Goal: Communication & Community: Answer question/provide support

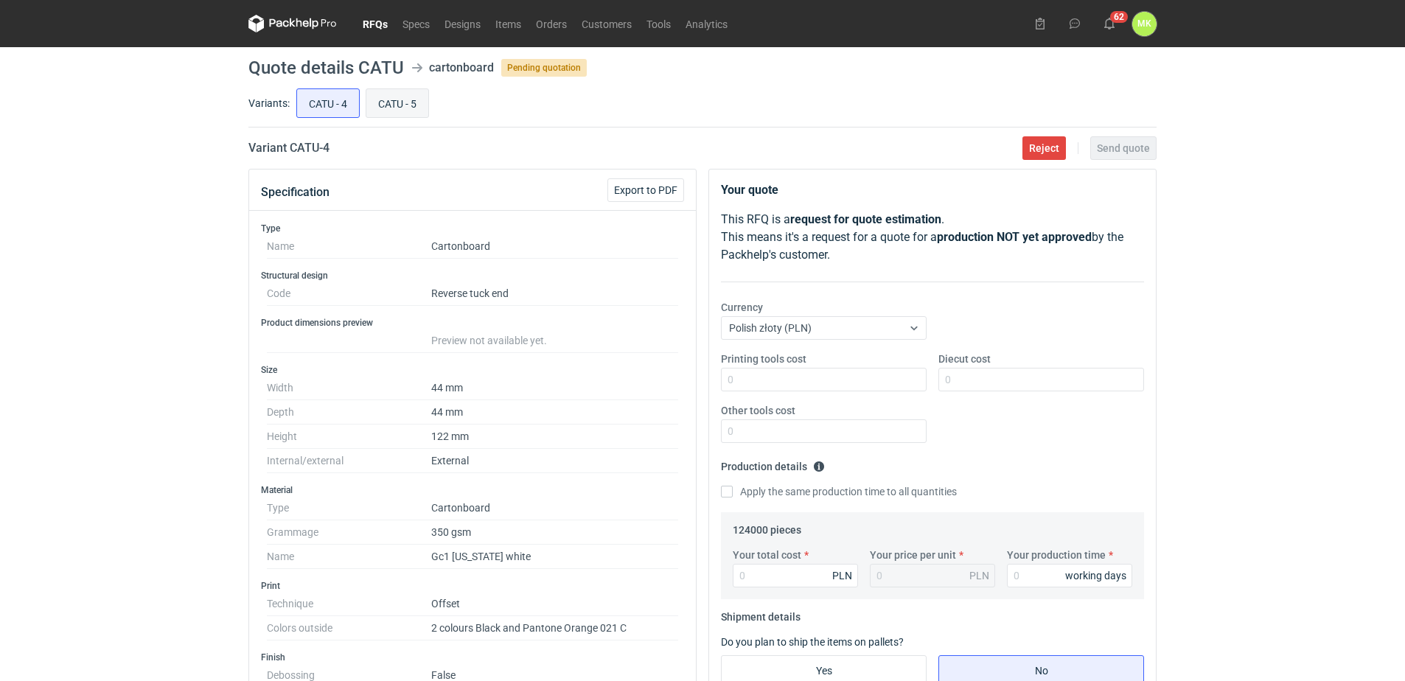
click at [396, 102] on input "CATU - 5" at bounding box center [397, 103] width 62 height 28
radio input "true"
click at [331, 105] on input "CATU - 4" at bounding box center [328, 103] width 62 height 28
radio input "true"
click at [416, 108] on input "CATU - 5" at bounding box center [397, 103] width 62 height 28
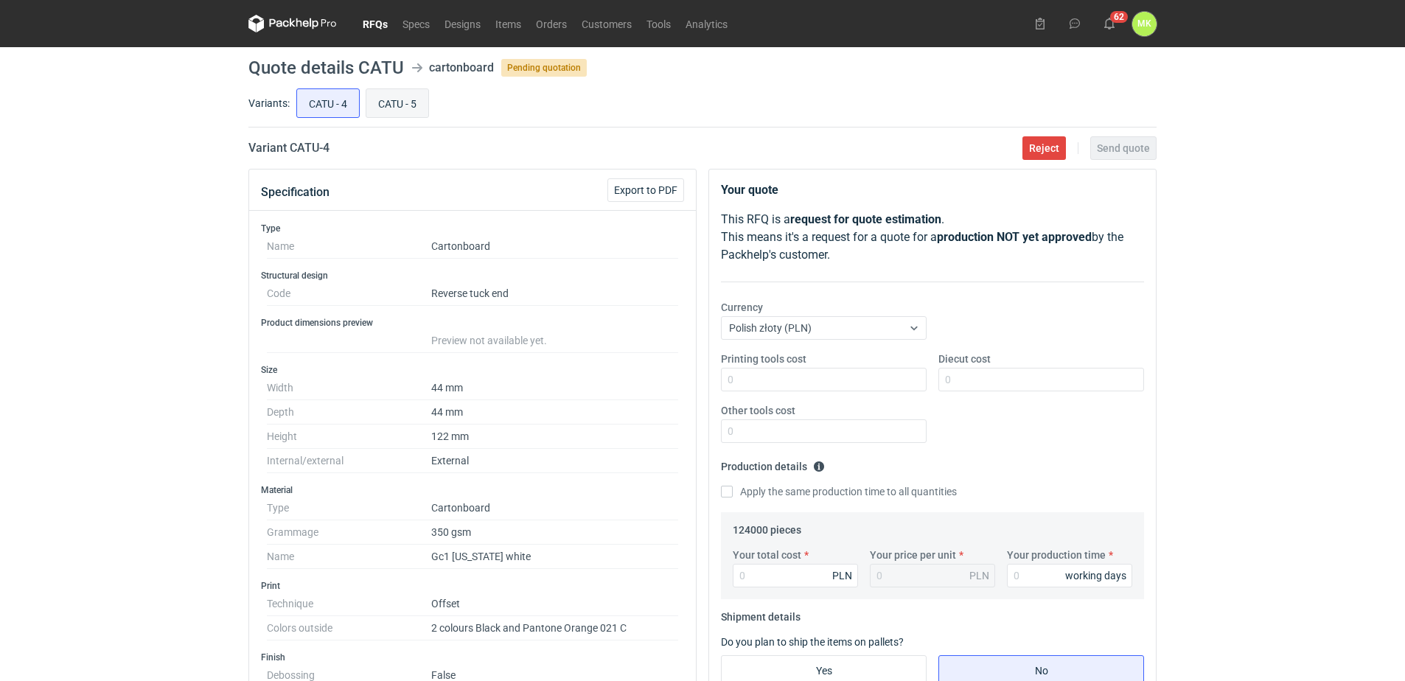
radio input "true"
click at [380, 22] on link "RFQs" at bounding box center [375, 24] width 40 height 18
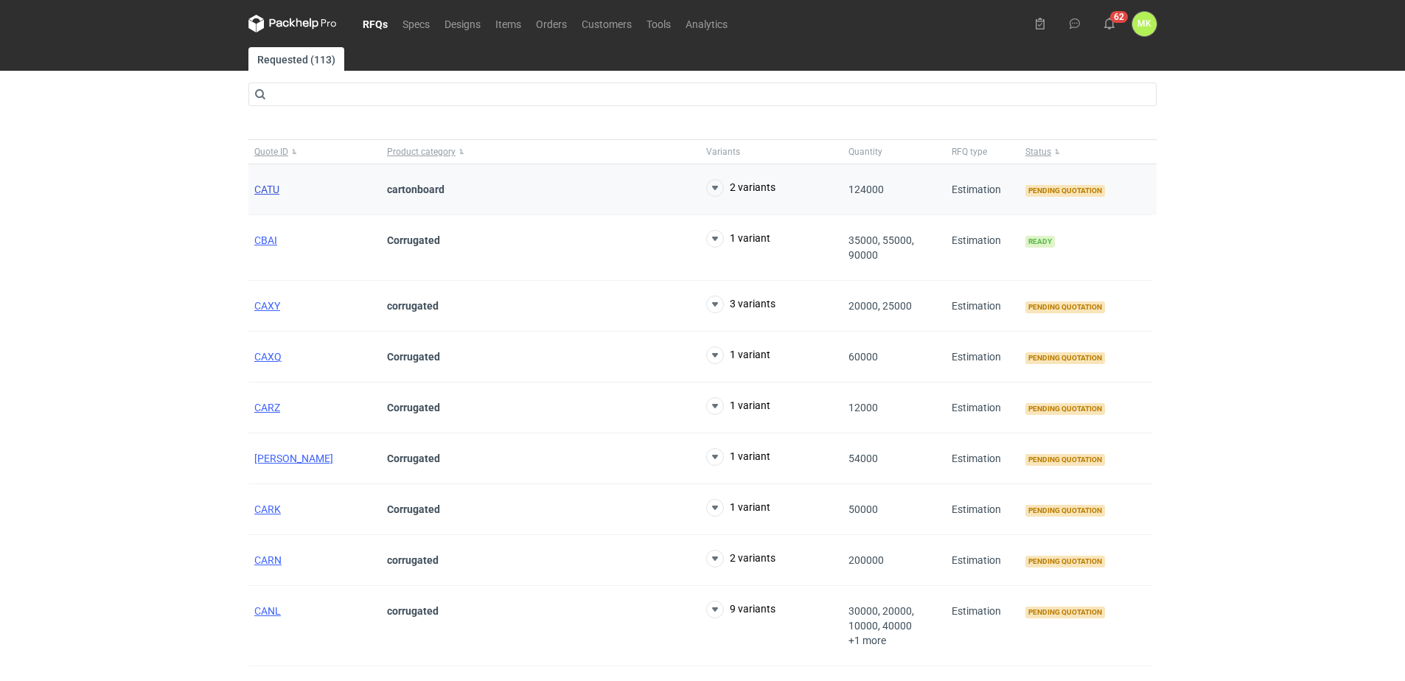
click at [264, 190] on span "CATU" at bounding box center [266, 190] width 25 height 12
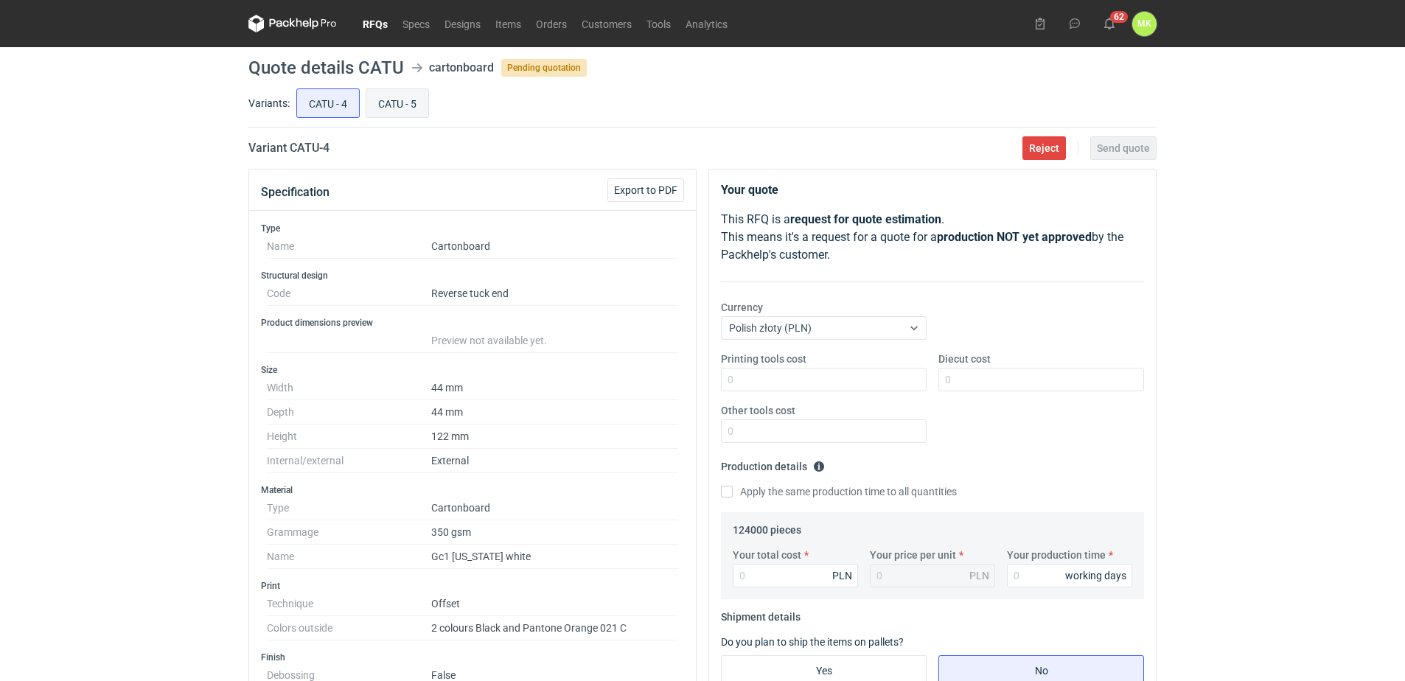
click at [399, 101] on input "CATU - 5" at bounding box center [397, 103] width 62 height 28
radio input "true"
click at [318, 101] on input "CATU - 4" at bounding box center [328, 103] width 62 height 28
radio input "true"
click at [375, 100] on input "CATU - 5" at bounding box center [397, 103] width 62 height 28
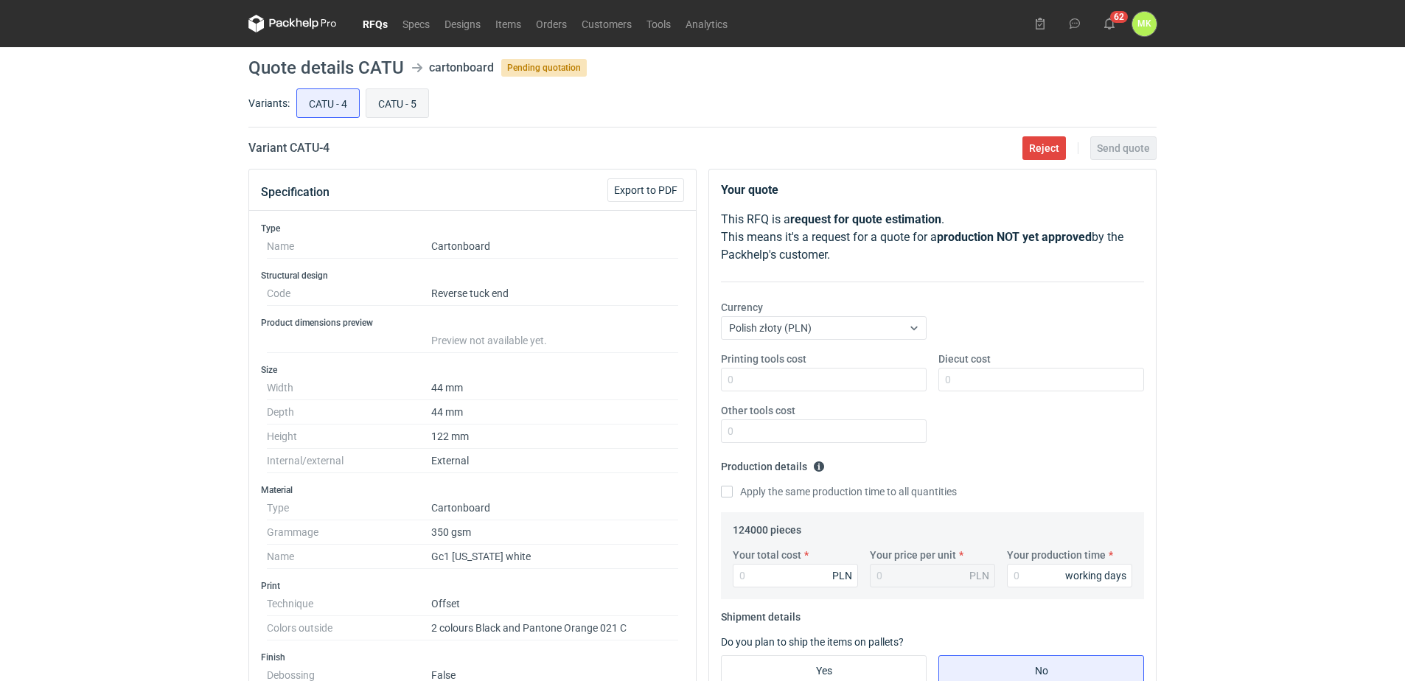
radio input "true"
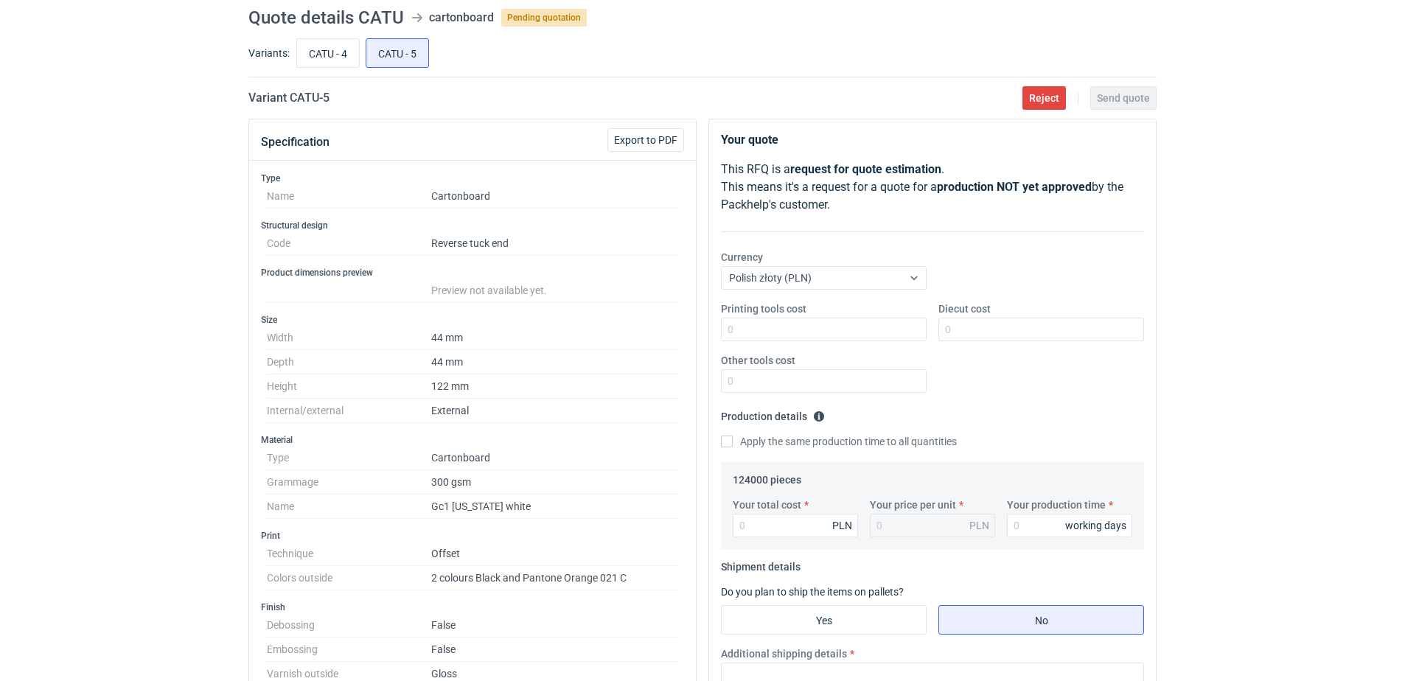
scroll to position [74, 0]
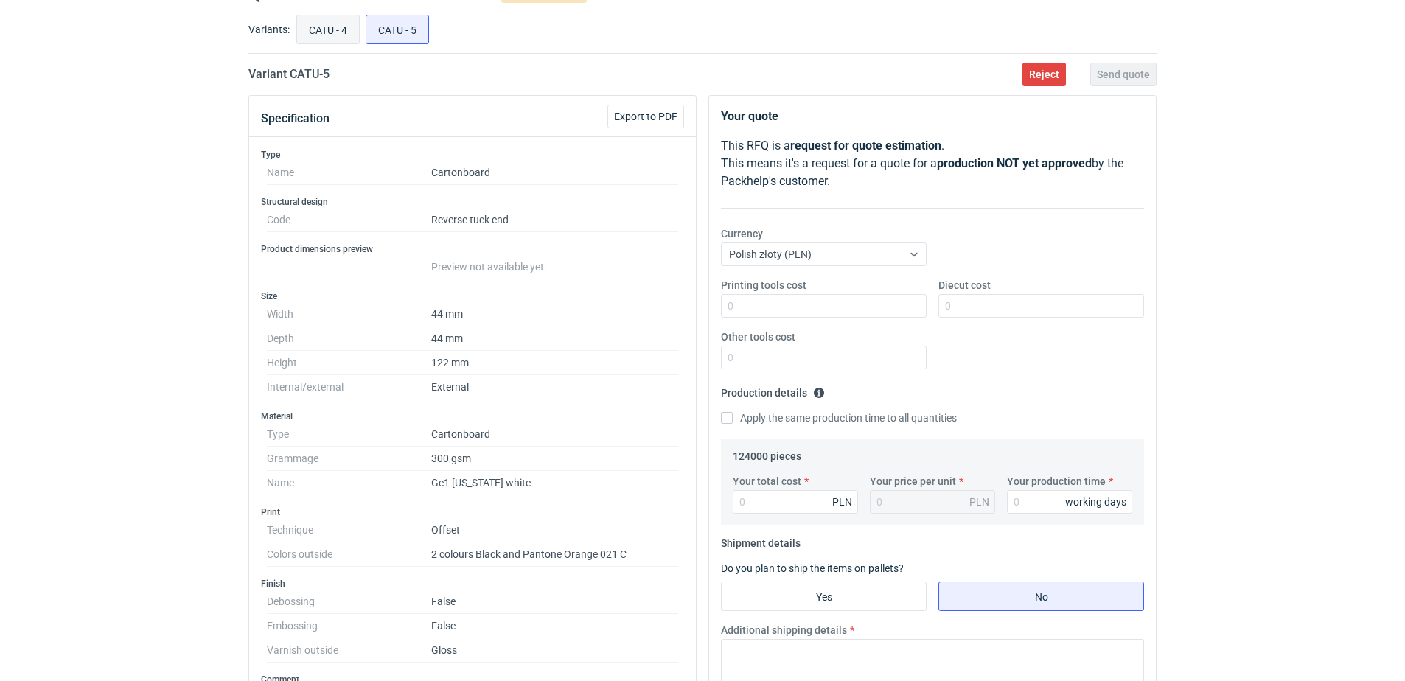
click at [325, 31] on input "CATU - 4" at bounding box center [328, 29] width 62 height 28
radio input "true"
click at [400, 30] on input "CATU - 5" at bounding box center [397, 29] width 62 height 28
radio input "true"
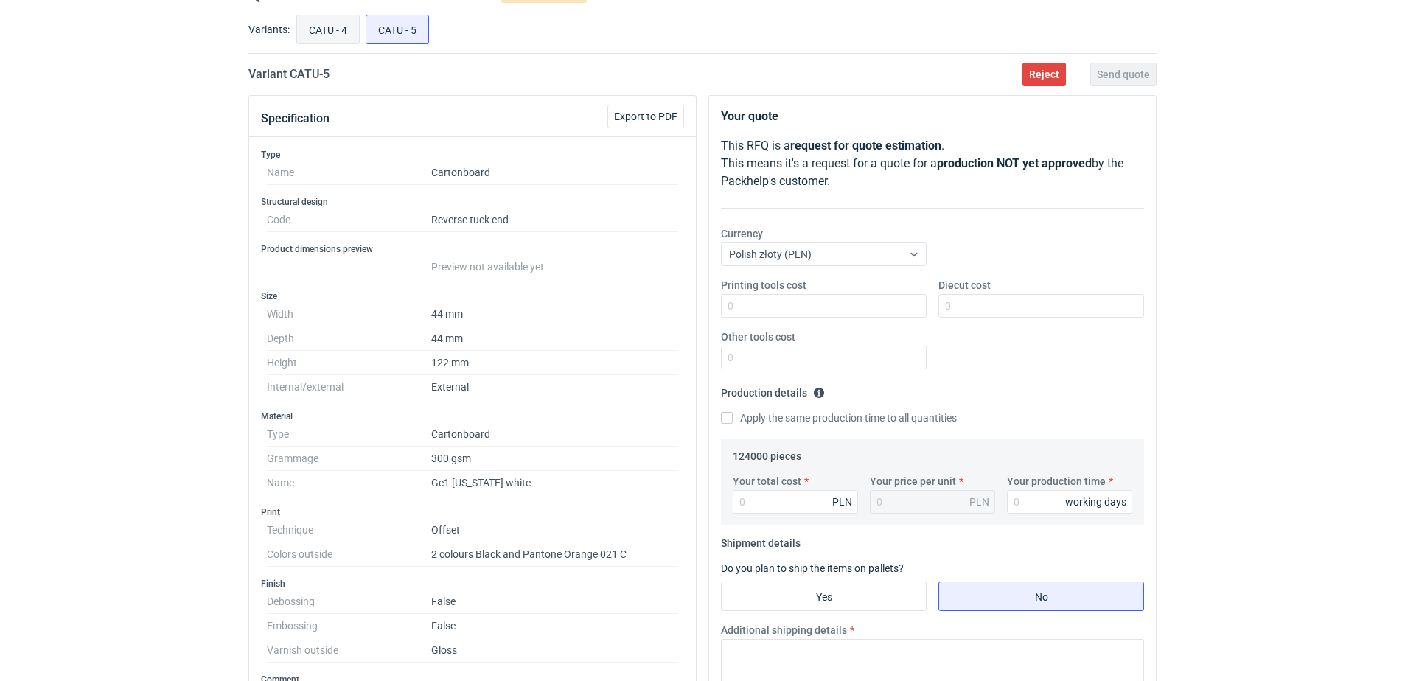
click at [338, 35] on input "CATU - 4" at bounding box center [328, 29] width 62 height 28
radio input "true"
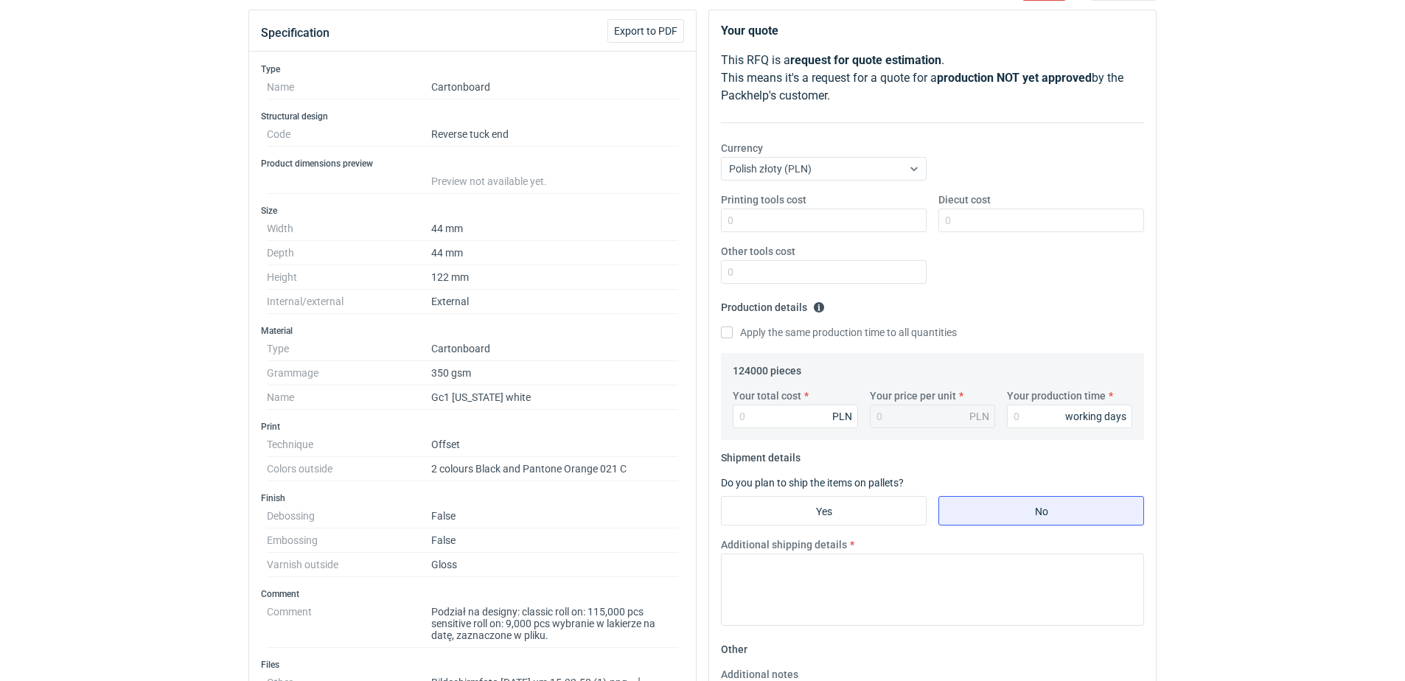
scroll to position [74, 0]
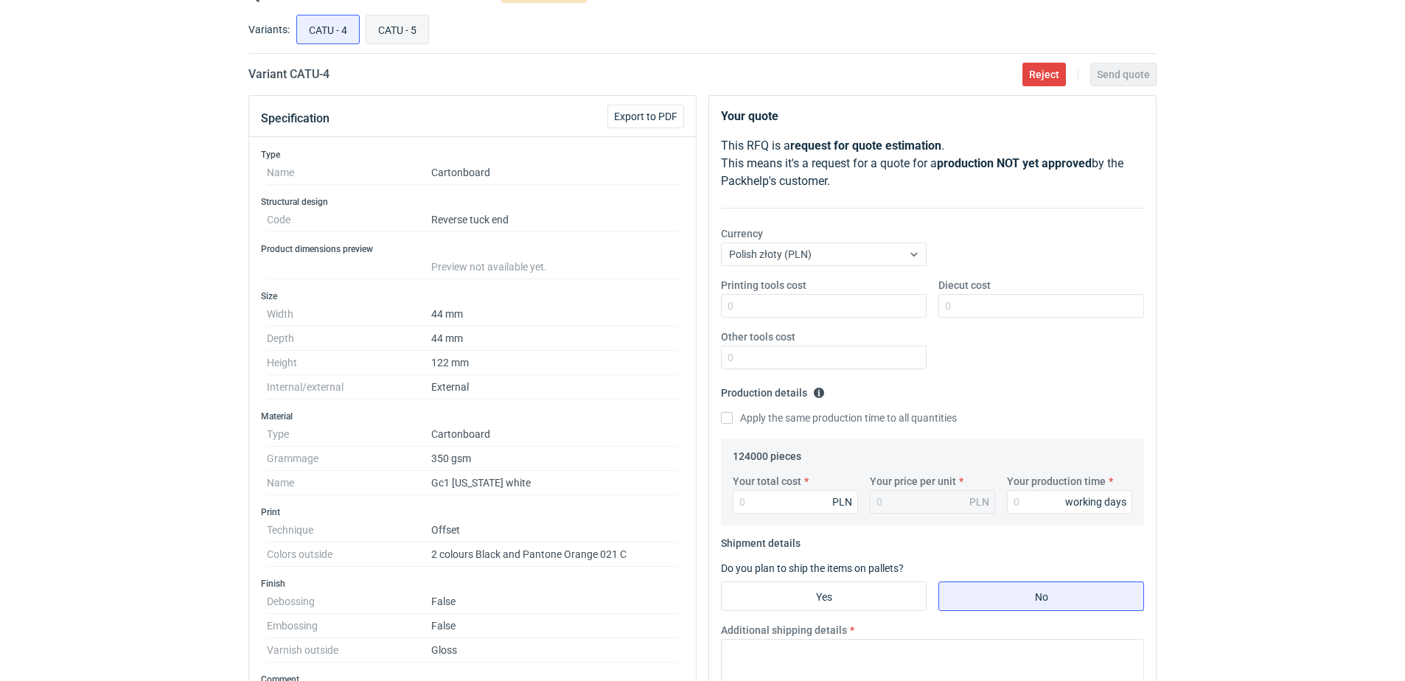
click at [392, 24] on input "CATU - 5" at bounding box center [397, 29] width 62 height 28
radio input "true"
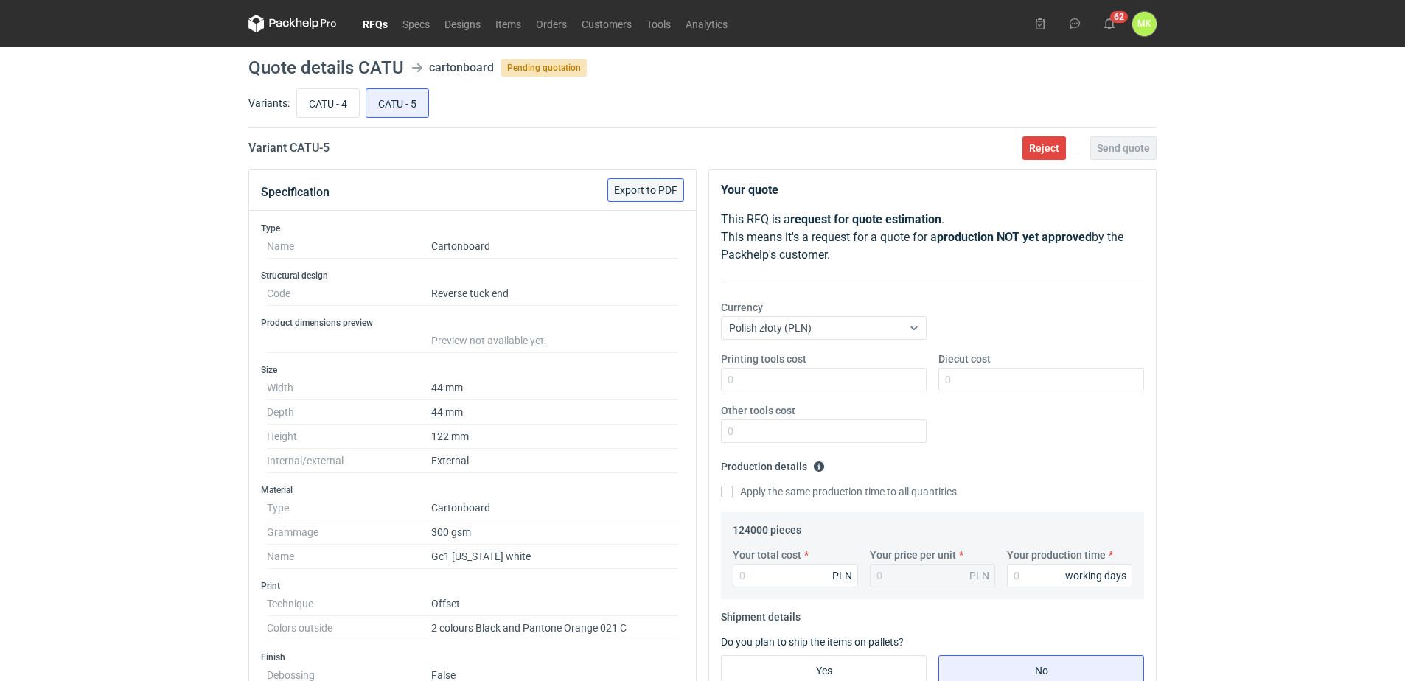
click at [642, 181] on button "Export to PDF" at bounding box center [646, 190] width 77 height 24
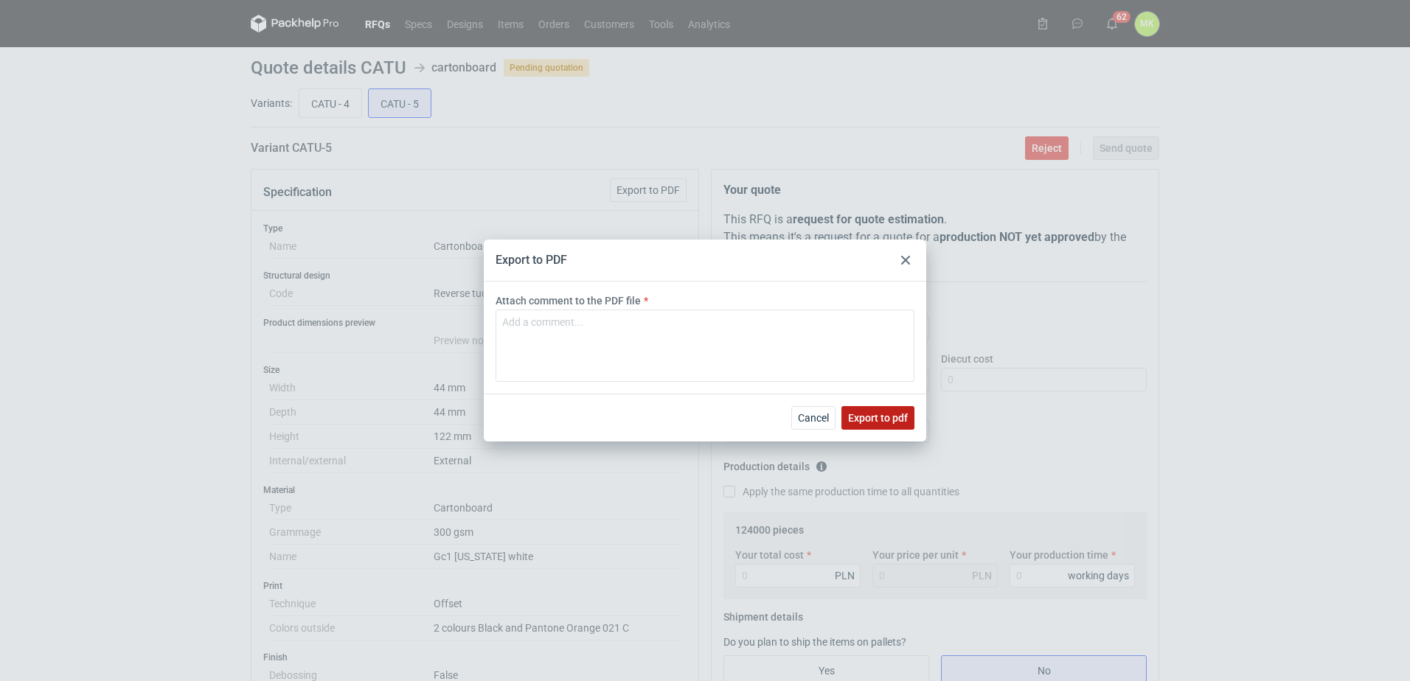
click at [883, 422] on span "Export to pdf" at bounding box center [878, 418] width 60 height 10
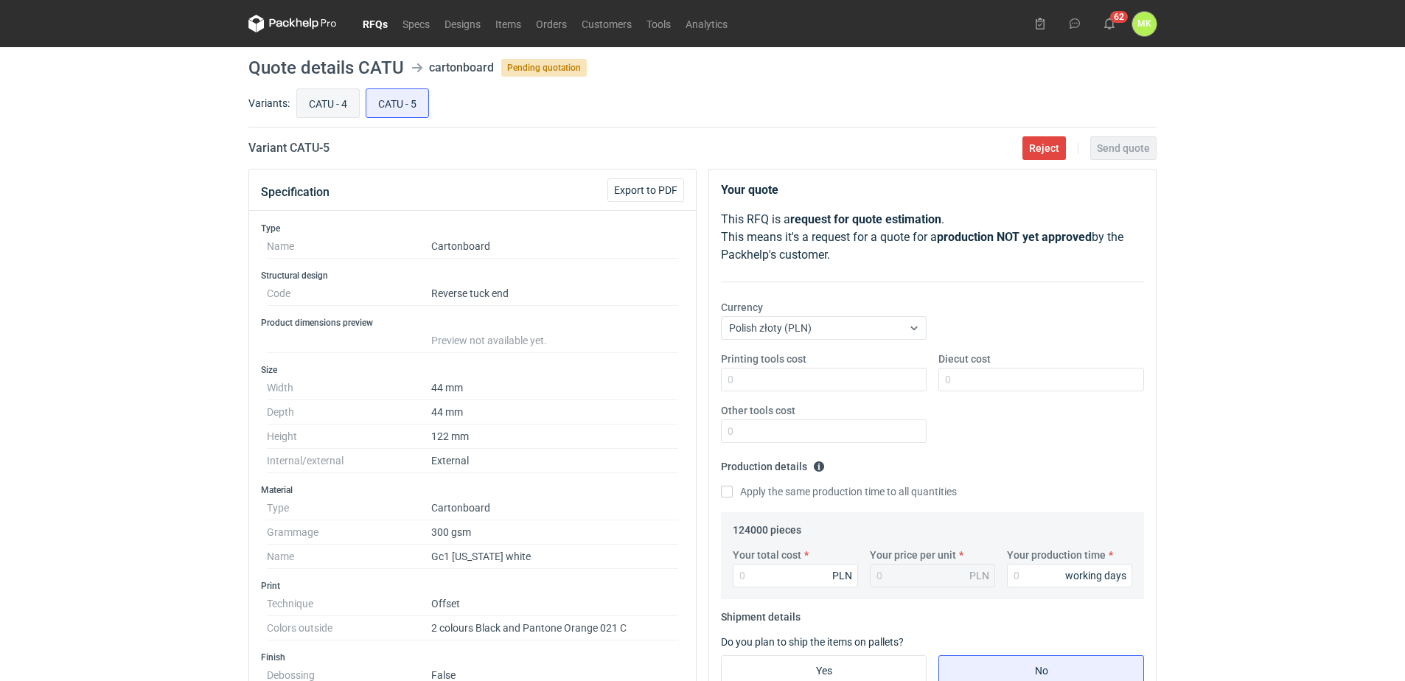
drag, startPoint x: 305, startPoint y: 97, endPoint x: 312, endPoint y: 99, distance: 7.7
click at [305, 97] on input "CATU - 4" at bounding box center [328, 103] width 62 height 28
radio input "true"
click at [625, 185] on span "Export to PDF" at bounding box center [645, 190] width 63 height 10
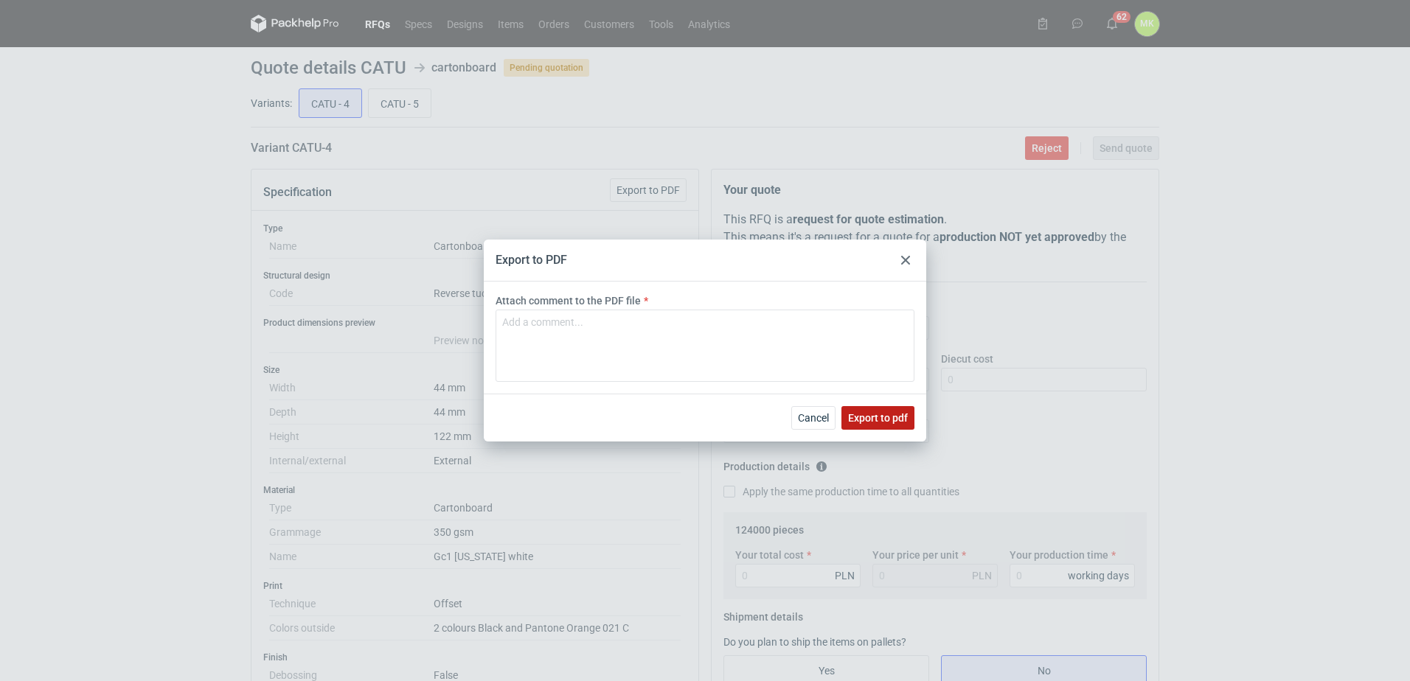
click at [874, 420] on span "Export to pdf" at bounding box center [878, 418] width 60 height 10
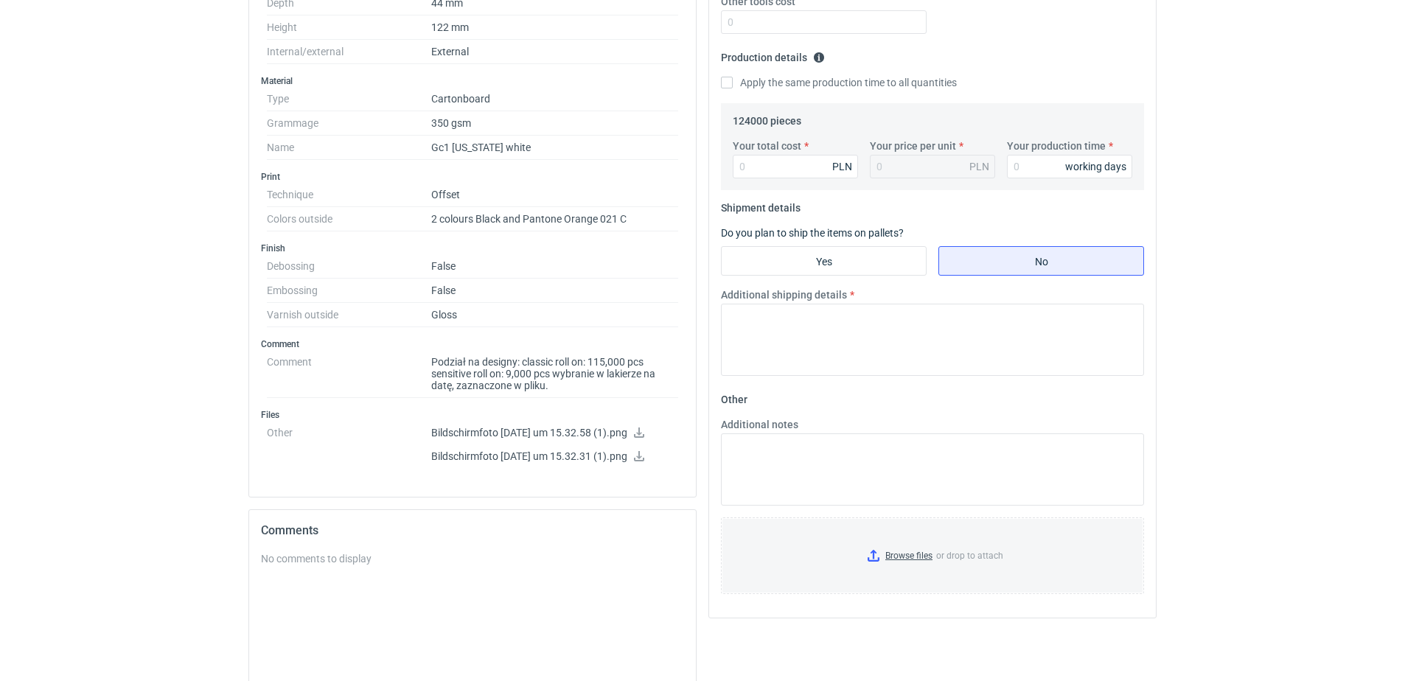
scroll to position [442, 0]
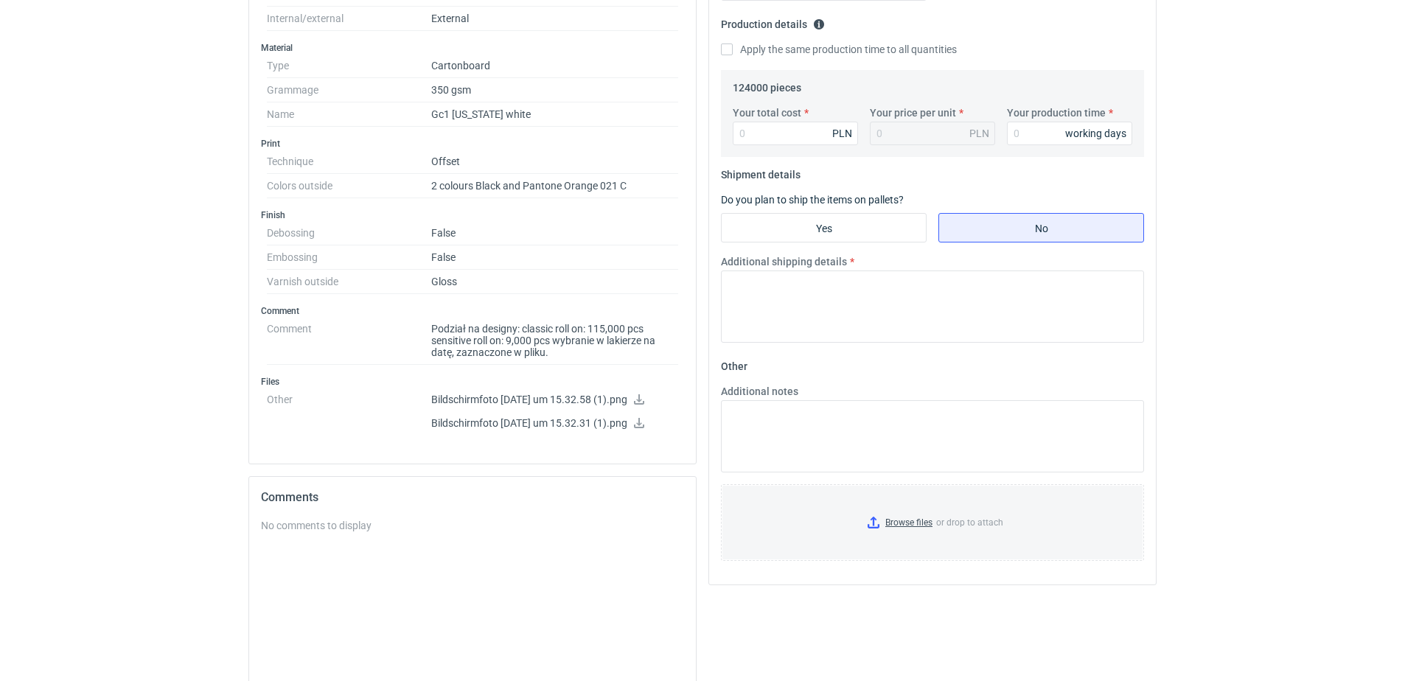
click at [645, 396] on icon at bounding box center [639, 399] width 12 height 10
click at [645, 424] on icon at bounding box center [639, 423] width 12 height 10
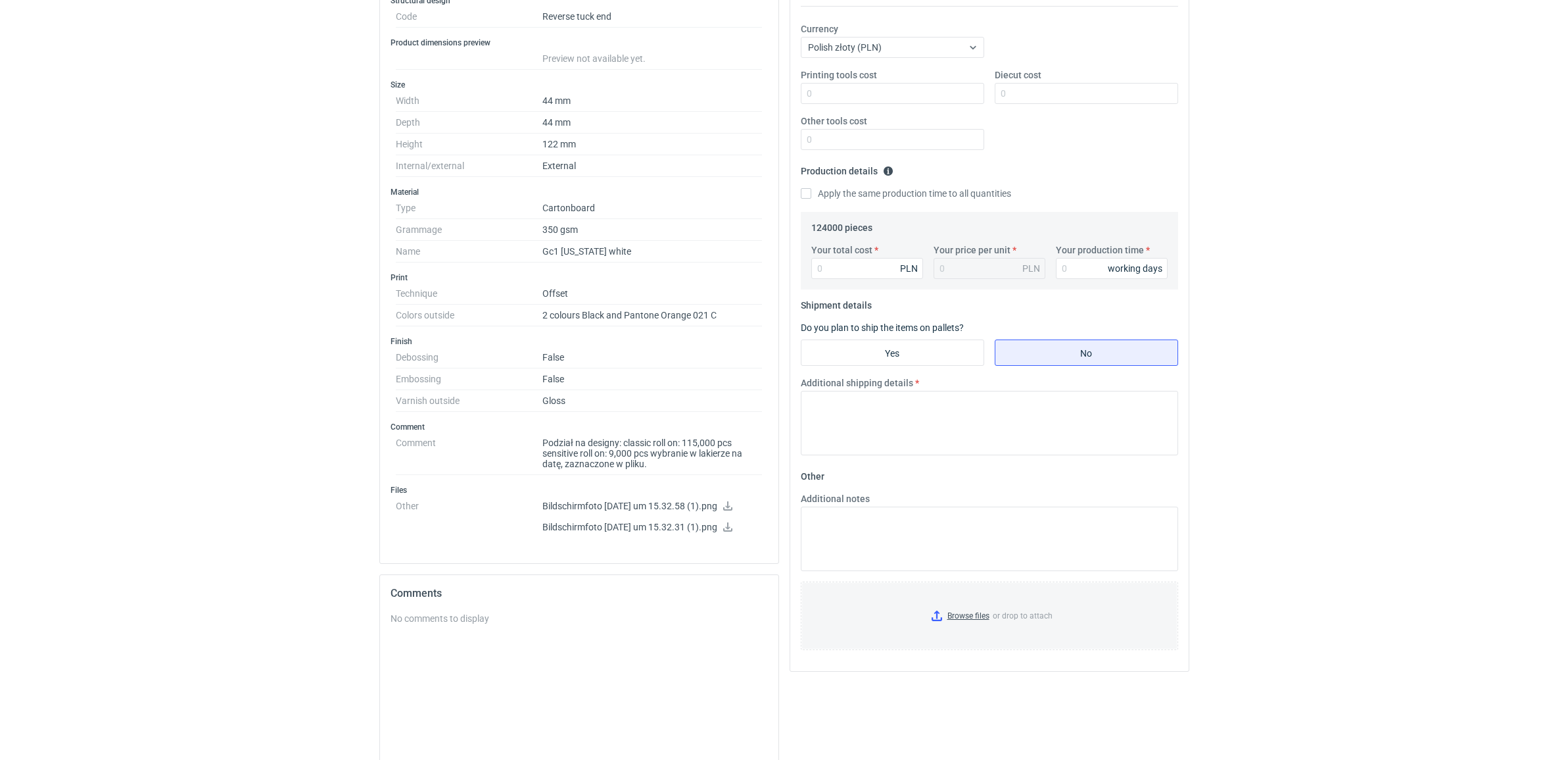
scroll to position [378, 0]
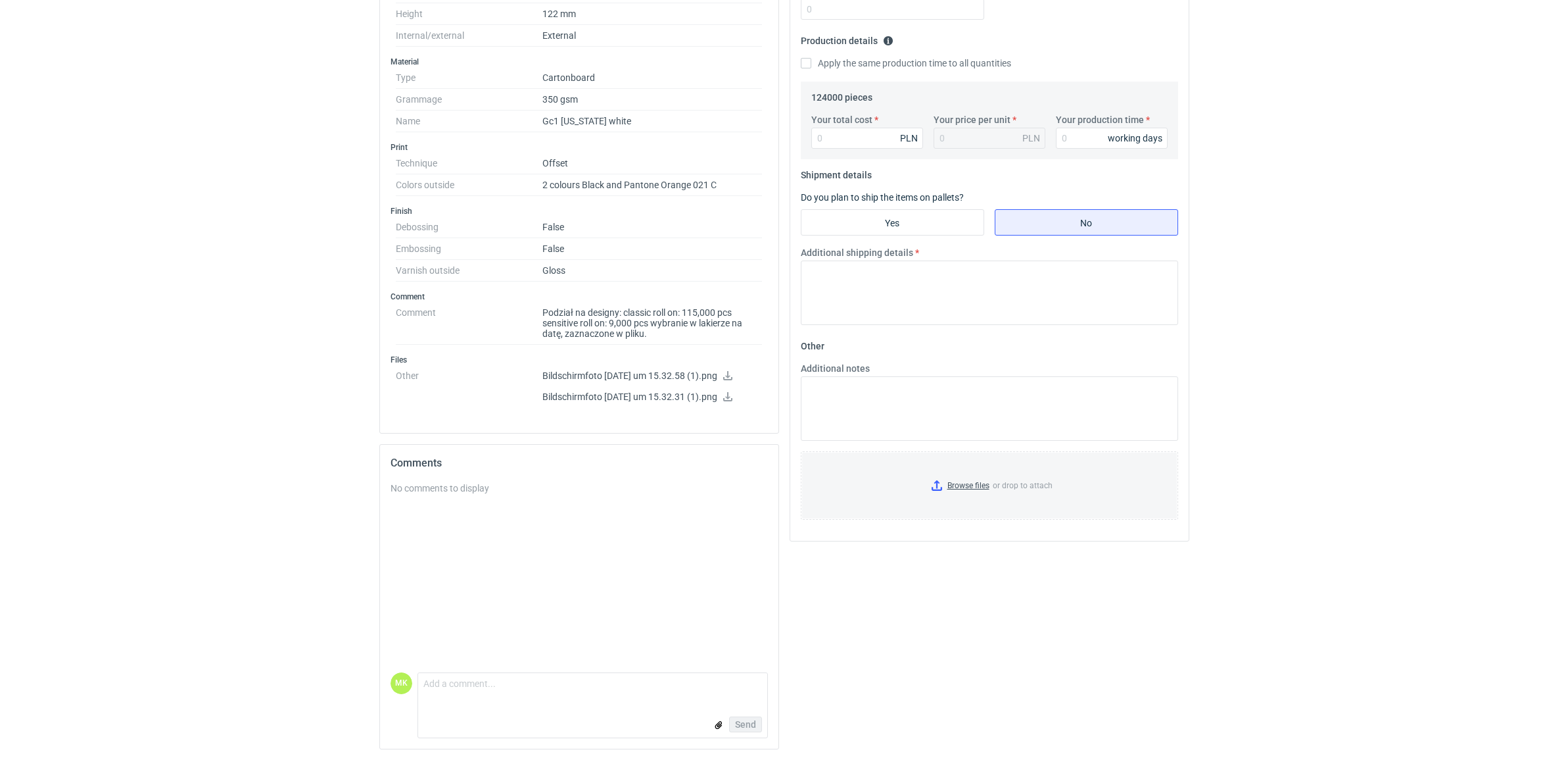
click at [507, 534] on div "No comments to display" at bounding box center [579, 577] width 377 height 191
click at [516, 607] on div "No comments to display" at bounding box center [579, 577] width 377 height 191
click at [547, 607] on div "Send" at bounding box center [593, 723] width 350 height 26
click at [508, 607] on textarea "Comment message" at bounding box center [593, 686] width 350 height 28
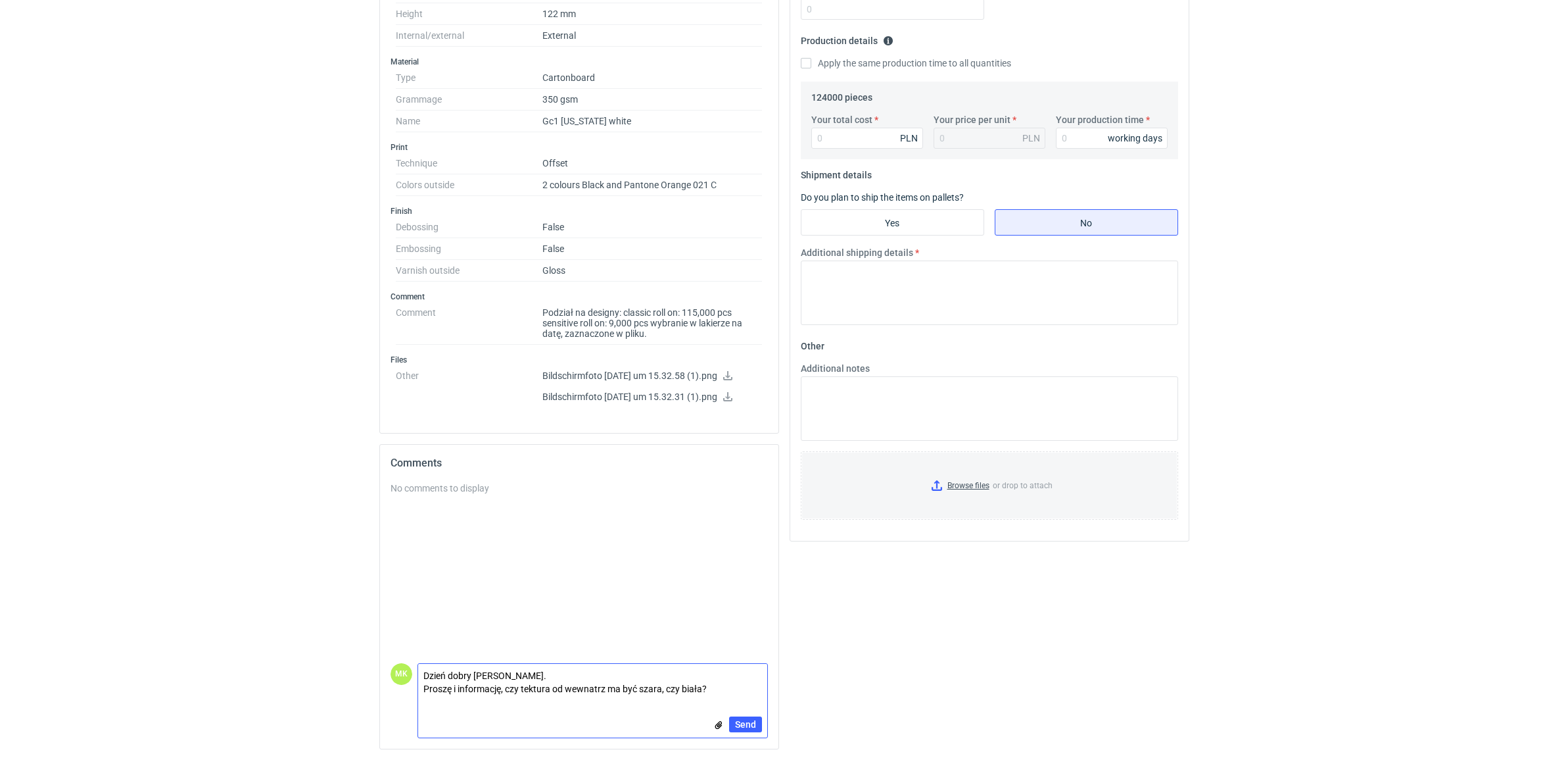
click at [581, 607] on textarea "Dzień dobry [PERSON_NAME]. Proszę i informację, czy tektura od wewnatrz ma być …" at bounding box center [593, 682] width 350 height 37
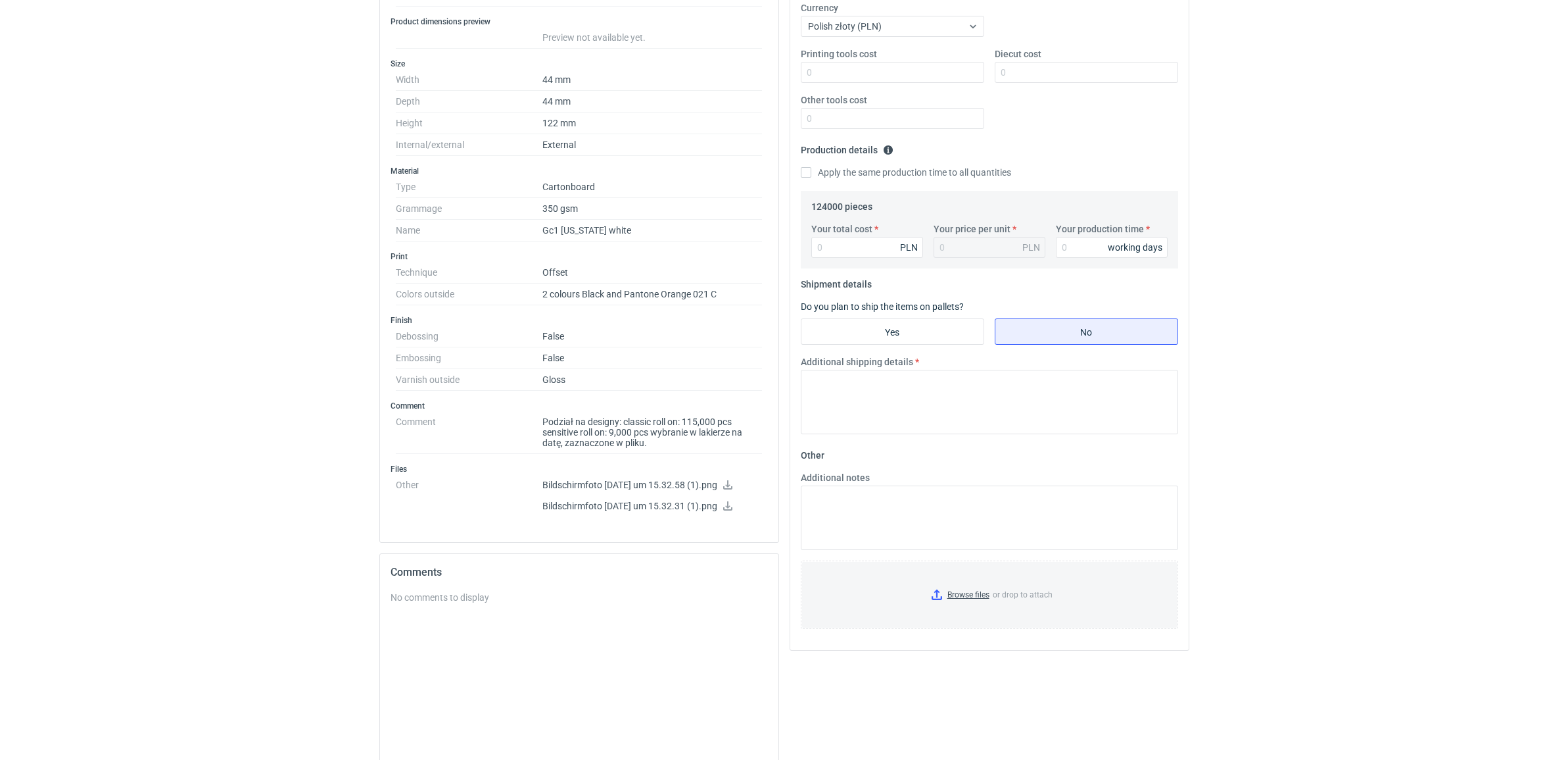
scroll to position [378, 0]
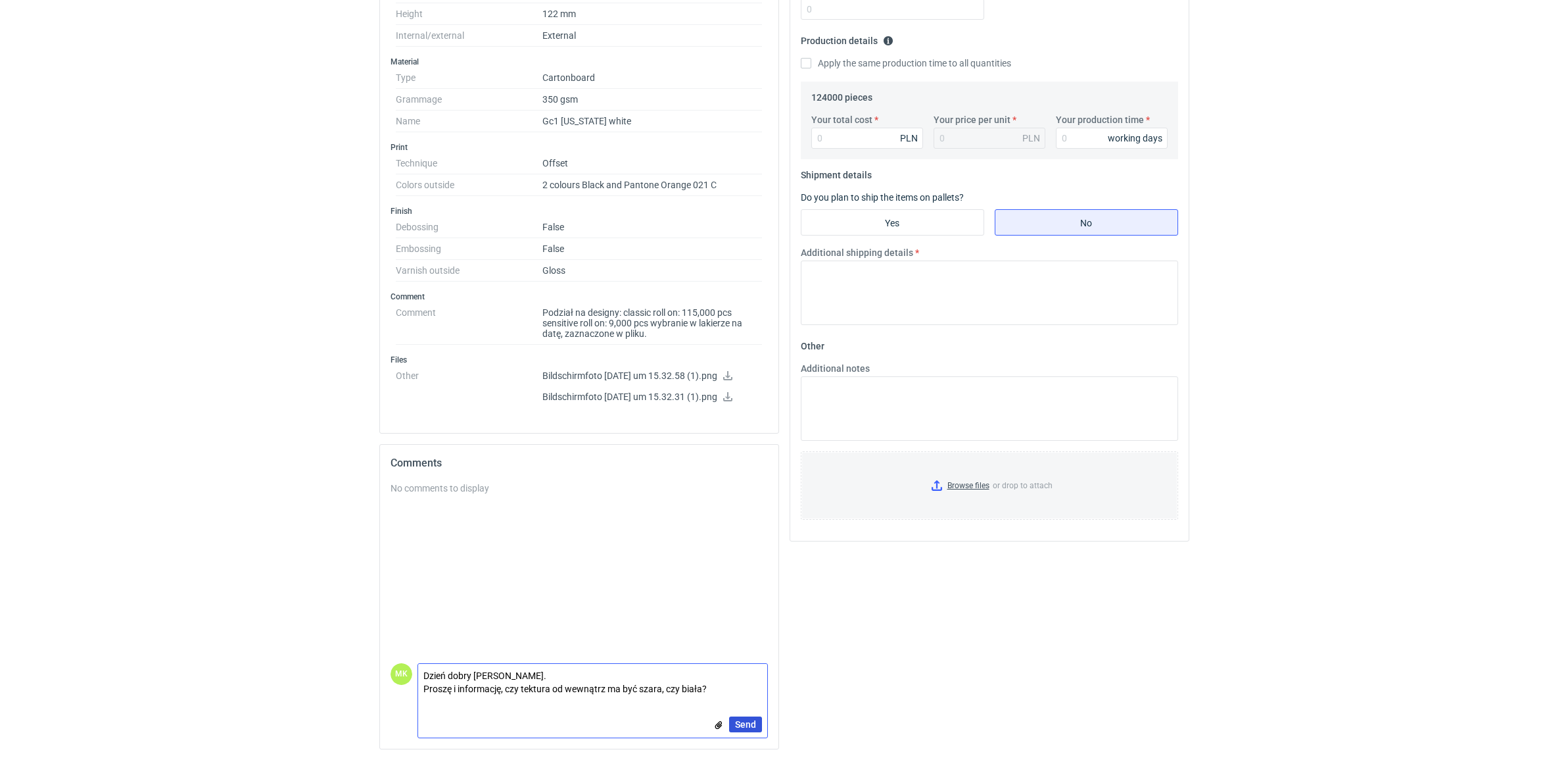
type textarea "Dzień dobry [PERSON_NAME]. Proszę i informację, czy tektura od wewnątrz ma być …"
click at [752, 607] on span "Send" at bounding box center [746, 724] width 21 height 9
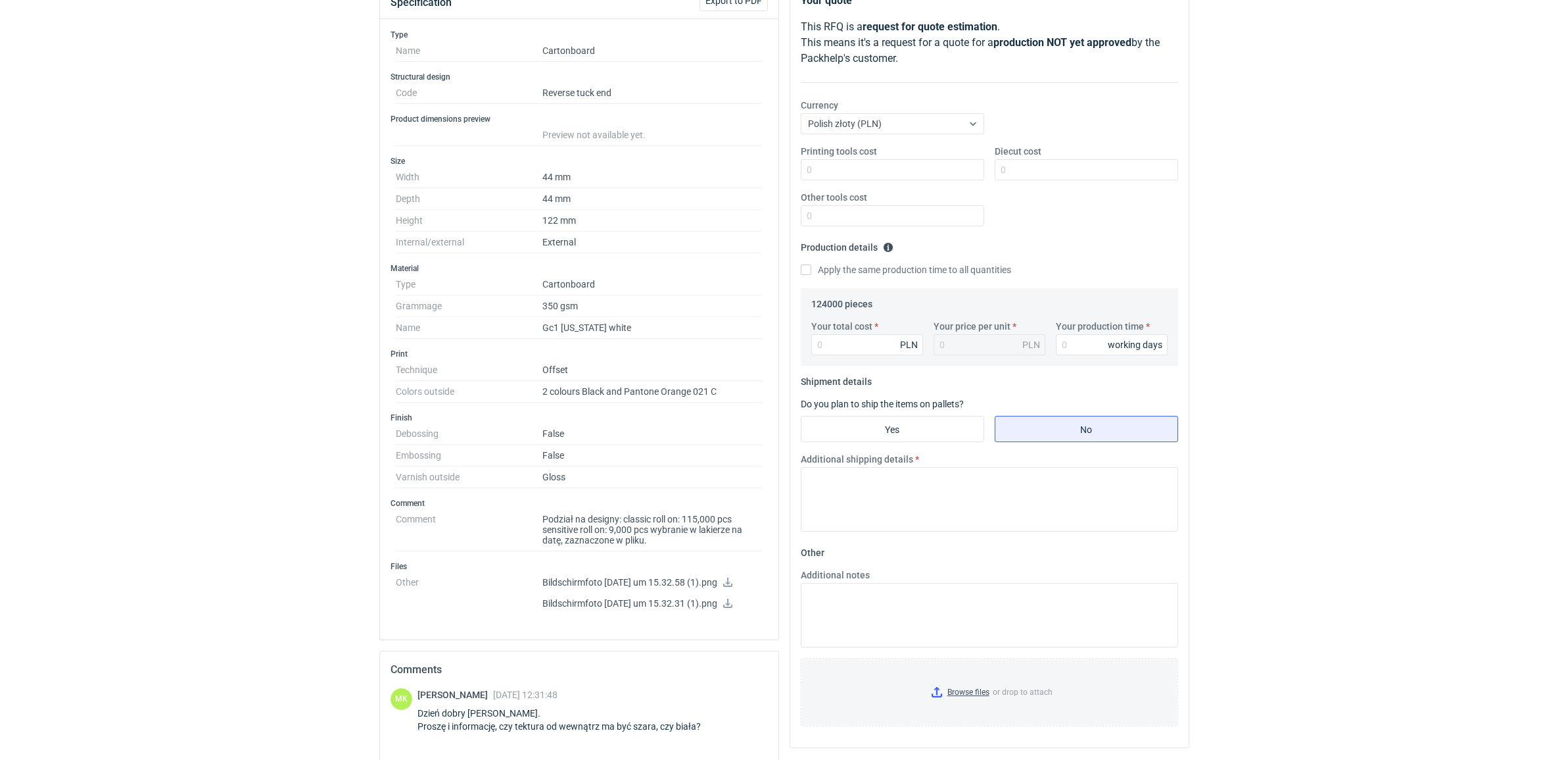
scroll to position [49, 0]
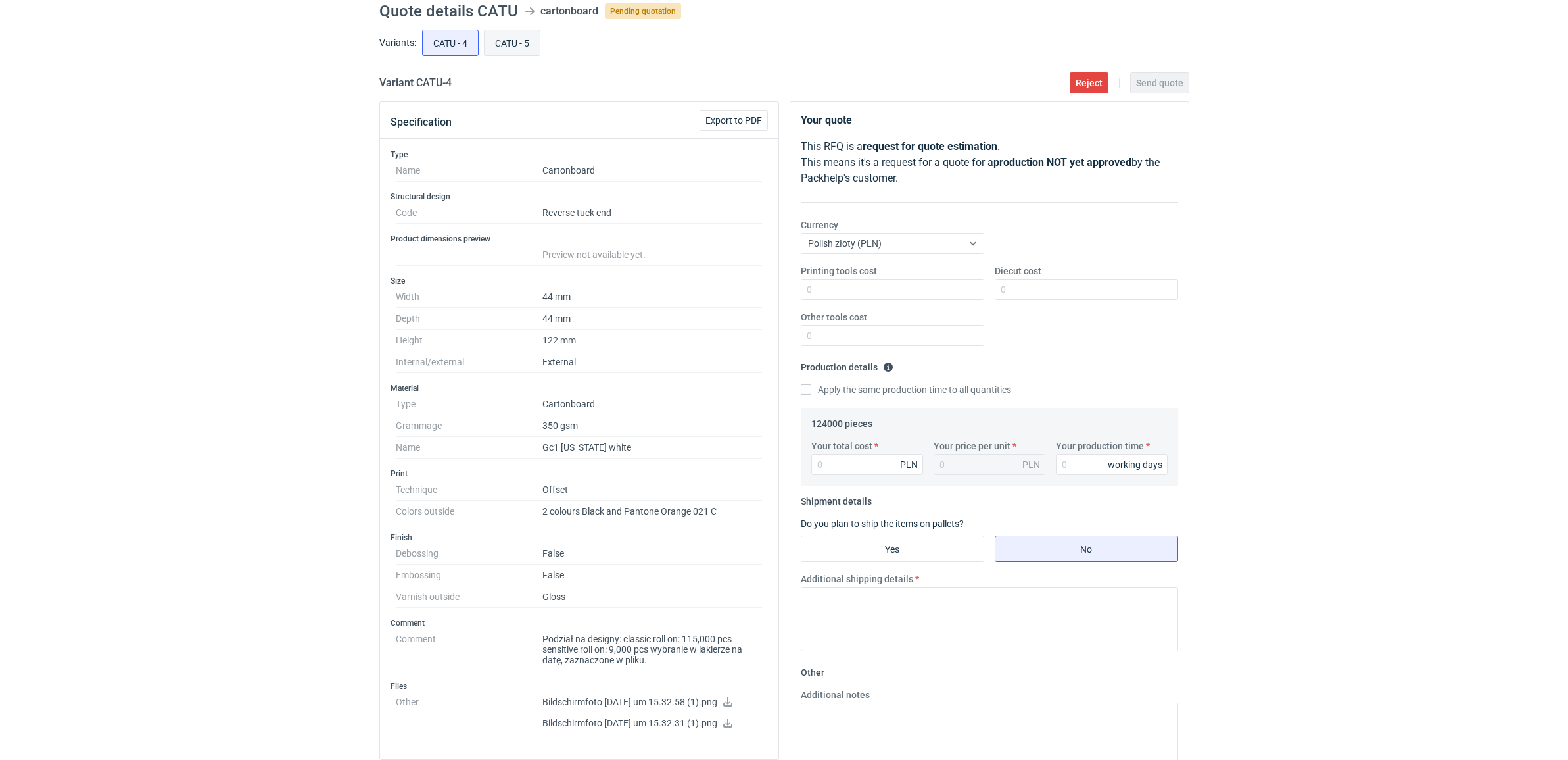
click at [507, 37] on input "CATU - 5" at bounding box center [512, 43] width 55 height 25
radio input "true"
drag, startPoint x: 465, startPoint y: 84, endPoint x: 415, endPoint y: 87, distance: 50.1
click at [415, 87] on div "Variant CATU - 5 Reject Send quote" at bounding box center [784, 83] width 810 height 16
copy h2 "CATU - 5"
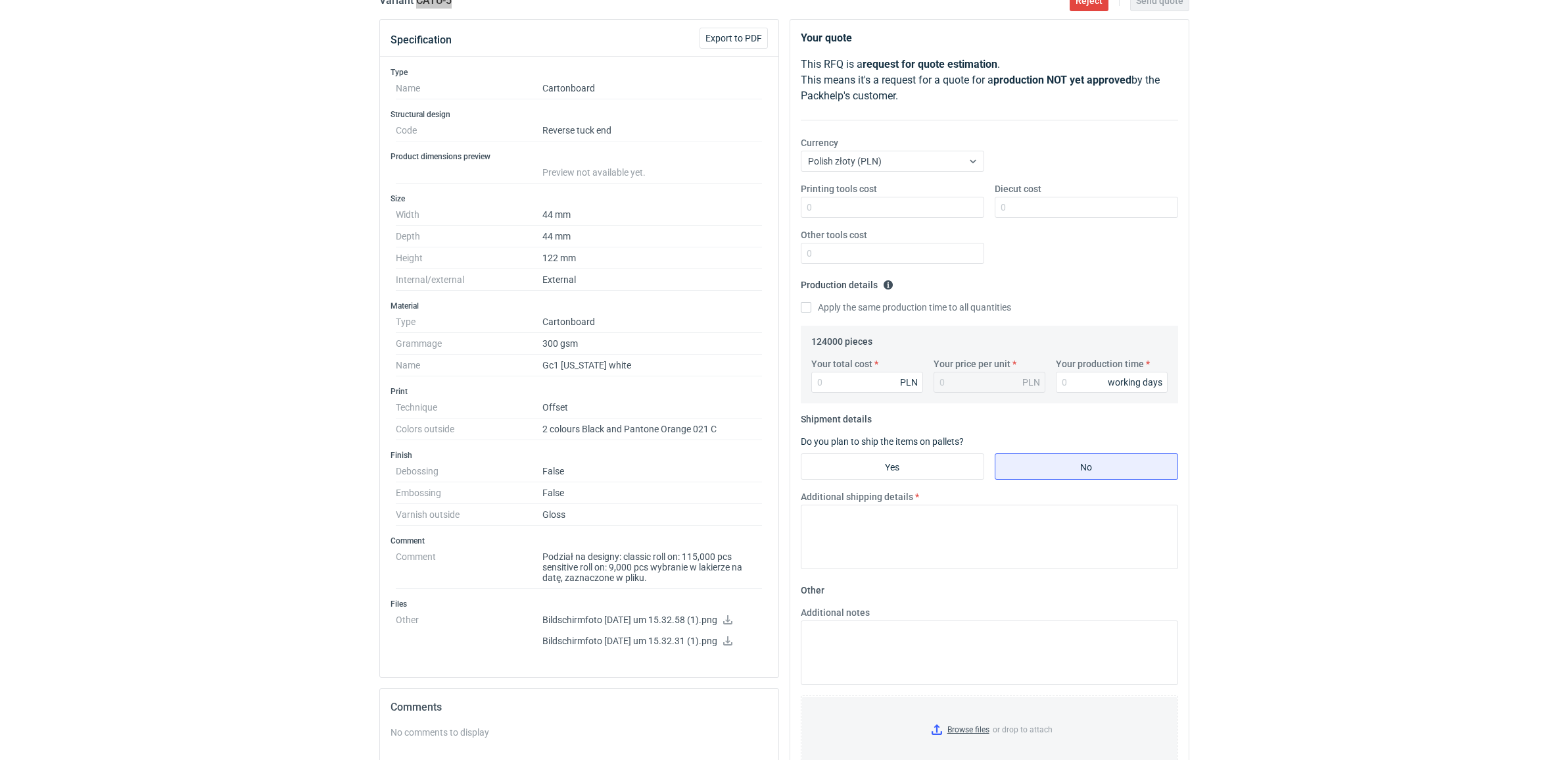
scroll to position [49, 0]
